Goal: Information Seeking & Learning: Learn about a topic

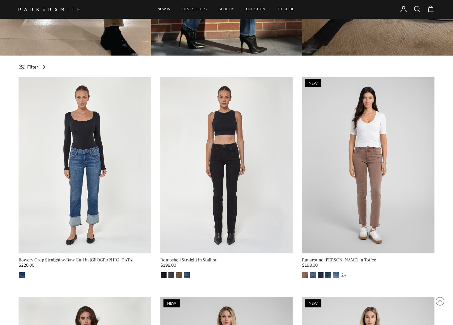
scroll to position [198, 0]
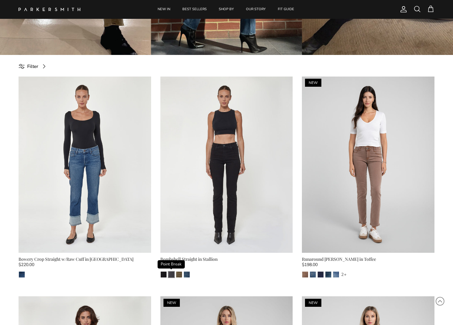
click at [171, 276] on img "Point Break" at bounding box center [171, 275] width 6 height 6
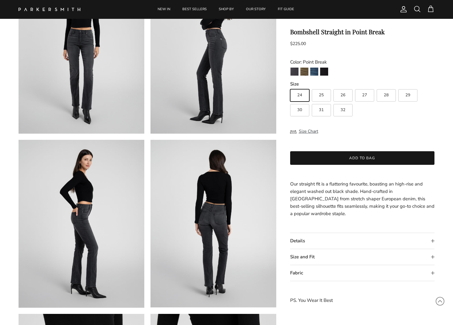
scroll to position [89, 0]
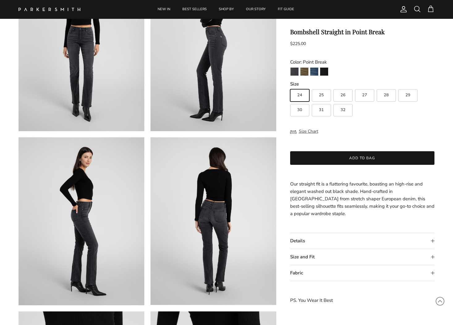
click at [302, 259] on summary "Size and Fit" at bounding box center [362, 257] width 144 height 16
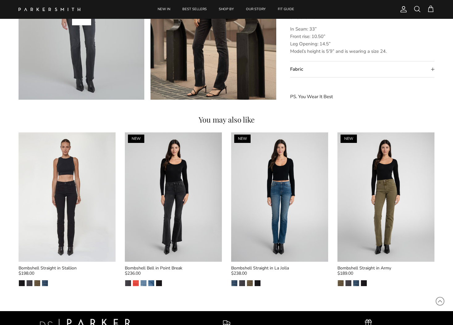
scroll to position [643, 0]
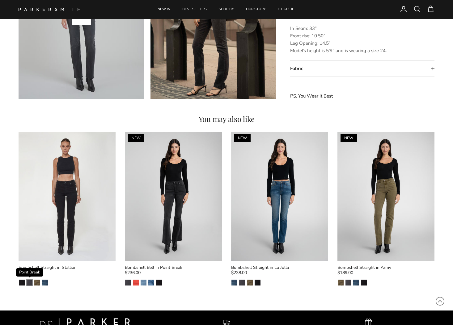
click at [29, 282] on img "Point Break" at bounding box center [30, 283] width 6 height 6
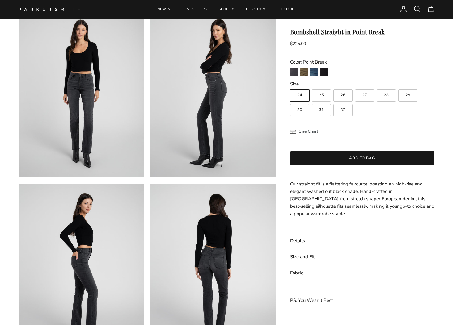
scroll to position [60, 0]
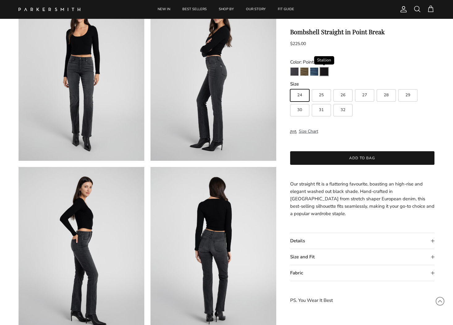
click at [323, 71] on img "Stallion" at bounding box center [324, 72] width 8 height 8
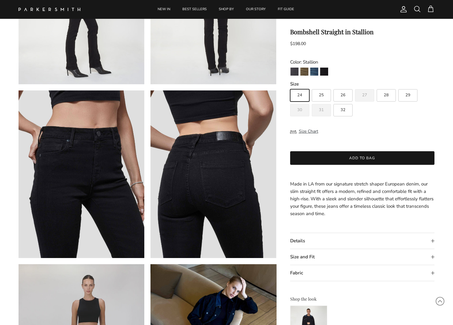
scroll to position [310, 0]
click at [312, 73] on img "La Jolla" at bounding box center [314, 72] width 8 height 8
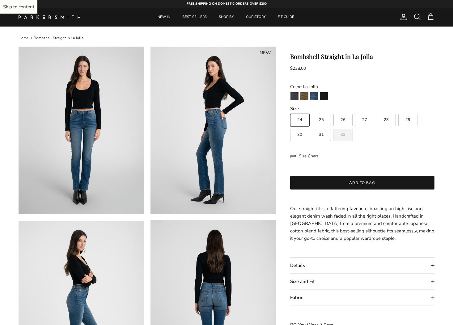
scroll to position [5, 0]
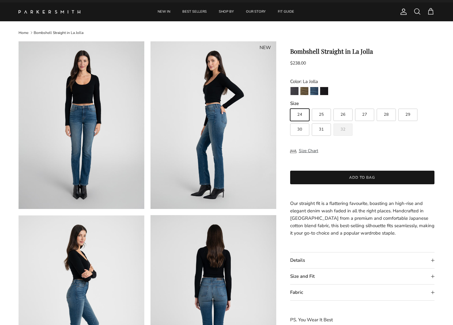
click at [321, 132] on span "31" at bounding box center [321, 130] width 5 height 4
click at [290, 106] on input "31" at bounding box center [290, 106] width 0 height 0
radio input "true"
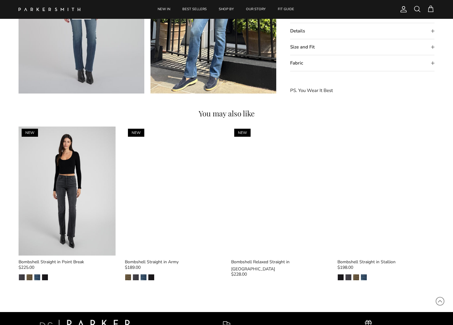
scroll to position [652, 0]
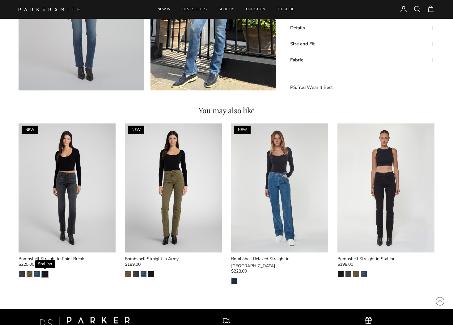
click at [44, 274] on img "Stallion" at bounding box center [45, 274] width 6 height 6
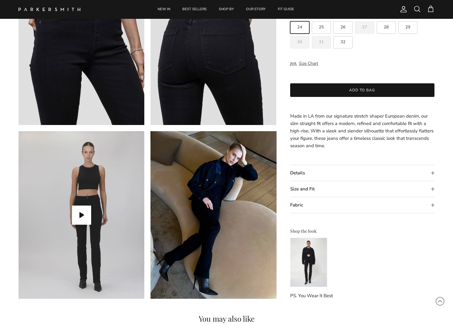
scroll to position [446, 0]
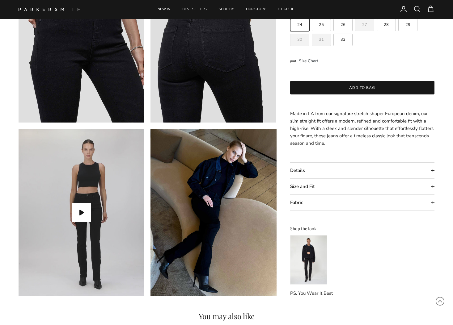
click at [313, 188] on summary "Size and Fit" at bounding box center [362, 187] width 144 height 16
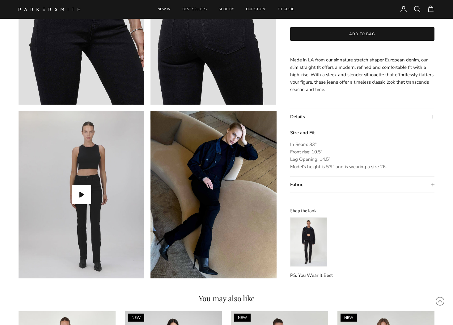
scroll to position [463, 0]
click at [81, 196] on button "Play video" at bounding box center [81, 194] width 19 height 19
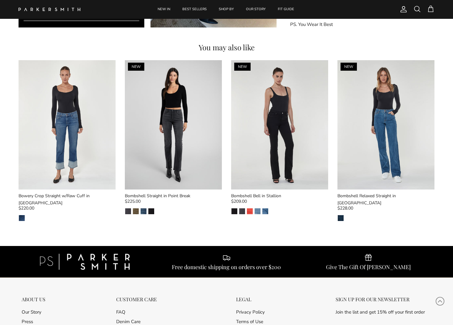
scroll to position [709, 0]
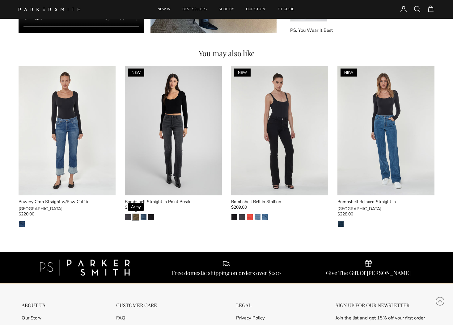
click at [137, 217] on img "Army" at bounding box center [136, 217] width 6 height 6
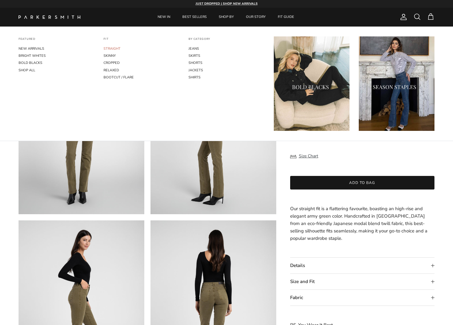
click at [117, 47] on link "STRAIGHT" at bounding box center [141, 48] width 76 height 7
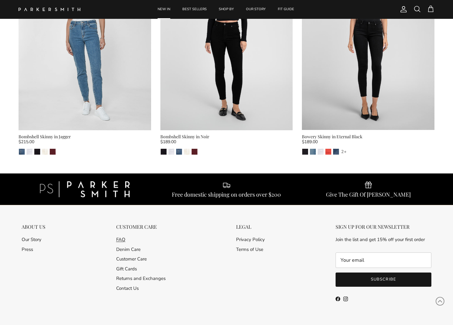
scroll to position [2307, 0]
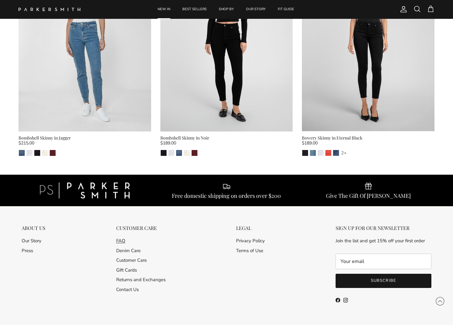
click at [118, 238] on link "FAQ" at bounding box center [120, 241] width 9 height 6
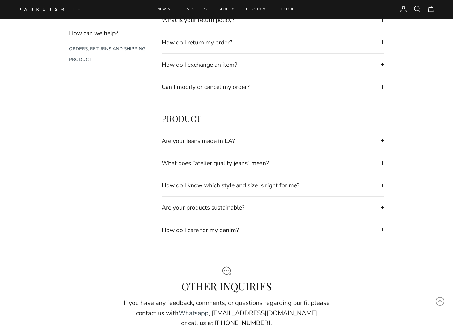
scroll to position [166, 0]
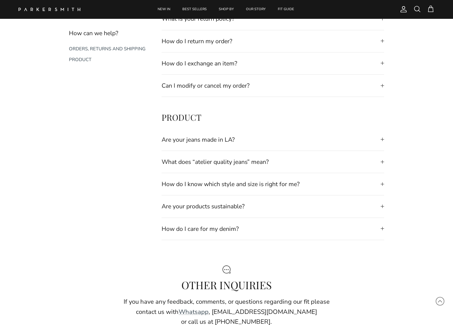
click at [258, 184] on summary "How do I know which style and size is right for me?" at bounding box center [272, 184] width 222 height 22
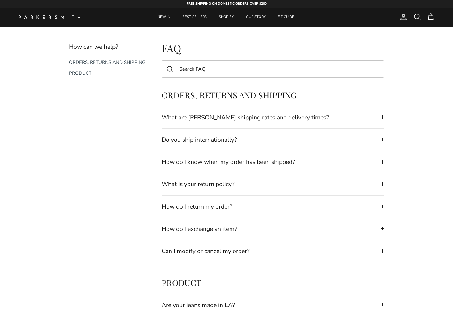
scroll to position [0, 0]
click at [283, 18] on link "FIT GUIDE" at bounding box center [285, 17] width 27 height 19
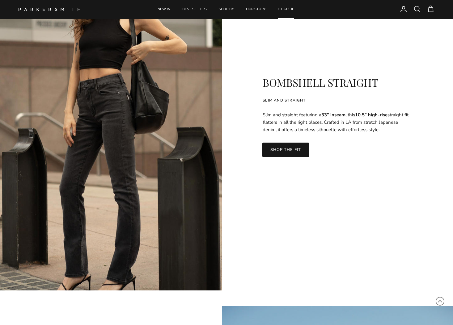
scroll to position [1489, 0]
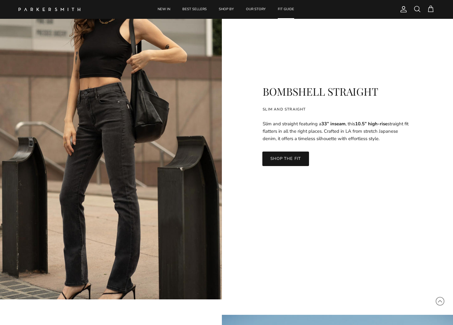
click at [296, 160] on link "SHOP THE FIT" at bounding box center [285, 159] width 46 height 14
